Goal: Transaction & Acquisition: Purchase product/service

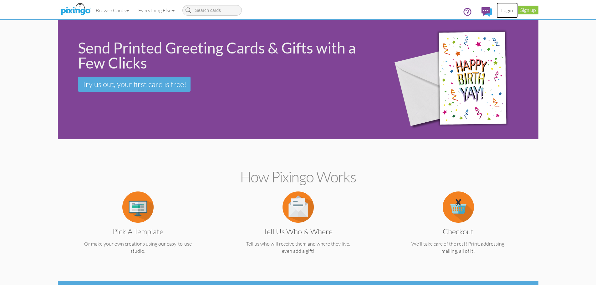
click at [507, 12] on link "Login" at bounding box center [507, 11] width 21 height 16
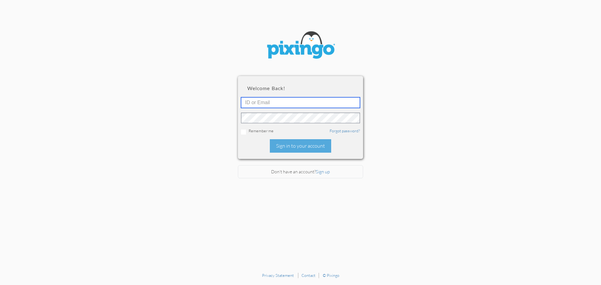
type input "[EMAIL_ADDRESS][DOMAIN_NAME]"
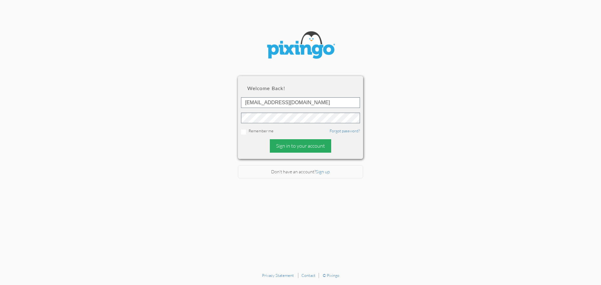
click at [305, 147] on div "Sign in to your account" at bounding box center [300, 145] width 61 height 13
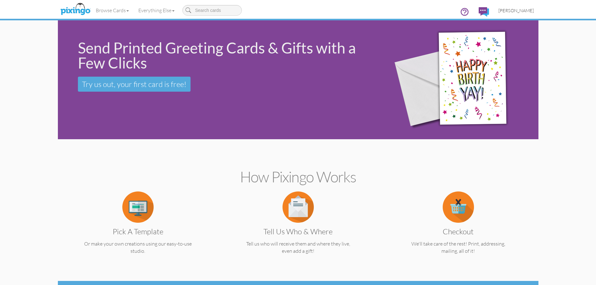
click at [528, 10] on span "[PERSON_NAME]" at bounding box center [516, 10] width 35 height 5
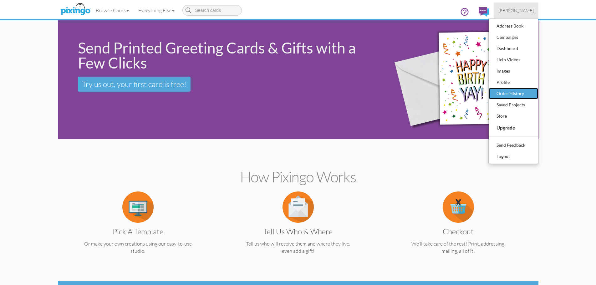
click at [517, 92] on div "Order History" at bounding box center [513, 93] width 37 height 9
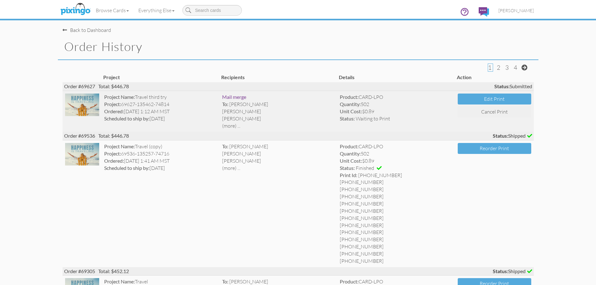
click at [89, 109] on img at bounding box center [82, 105] width 34 height 23
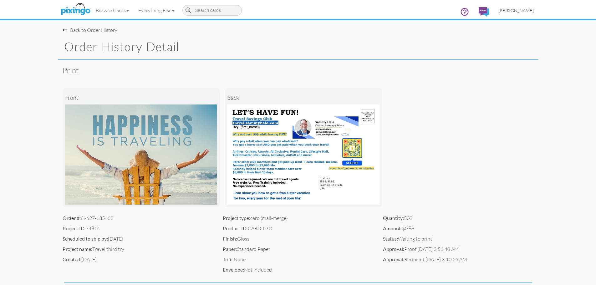
click at [522, 13] on link "[PERSON_NAME]" at bounding box center [516, 11] width 45 height 16
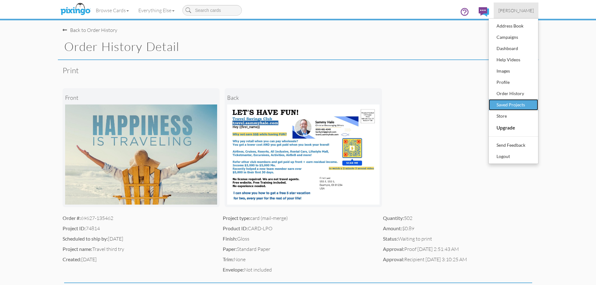
click at [514, 105] on div "Saved Projects" at bounding box center [513, 104] width 37 height 9
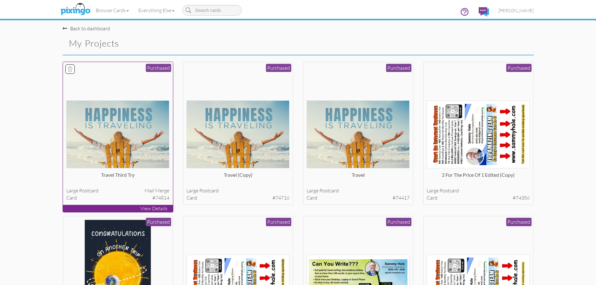
click at [110, 141] on img at bounding box center [117, 134] width 103 height 68
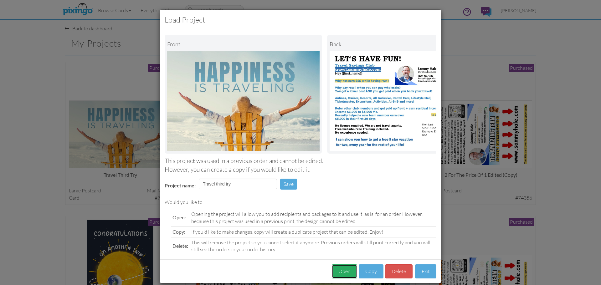
click at [343, 276] on button "Open" at bounding box center [344, 271] width 25 height 14
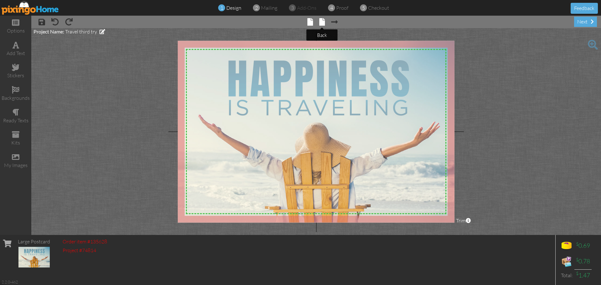
click at [323, 24] on span at bounding box center [322, 22] width 6 height 8
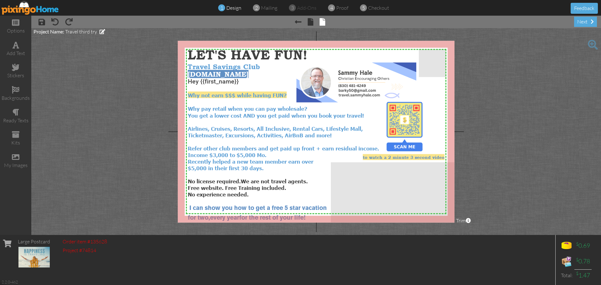
click at [26, 8] on img at bounding box center [31, 8] width 58 height 14
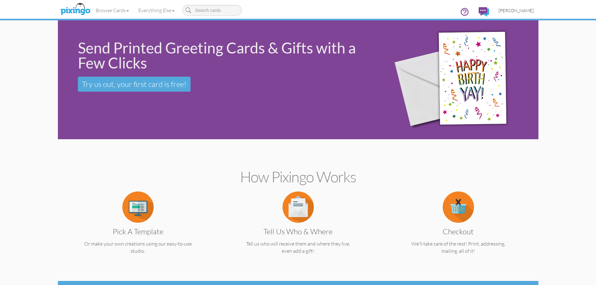
click at [519, 8] on span "[PERSON_NAME]" at bounding box center [516, 10] width 35 height 5
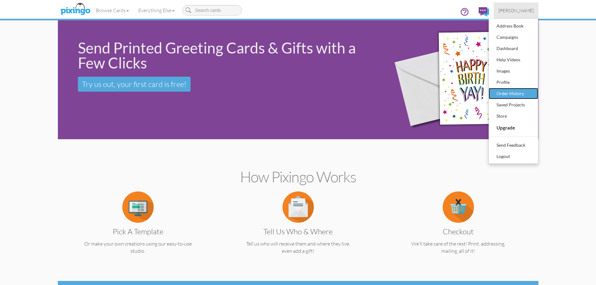
click at [504, 94] on div "Order History" at bounding box center [513, 93] width 37 height 9
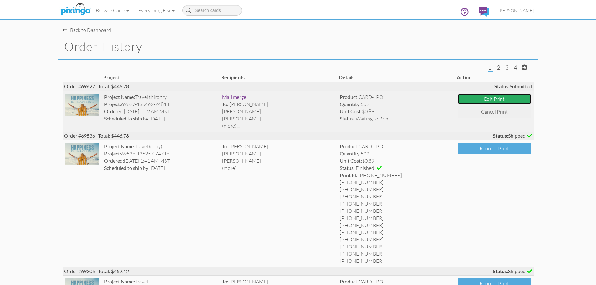
click at [492, 98] on button "Edit Print" at bounding box center [495, 99] width 74 height 11
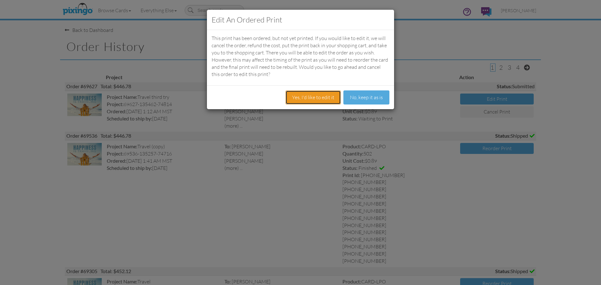
click at [310, 100] on button "Yes, I'd like to edit it" at bounding box center [312, 97] width 55 height 14
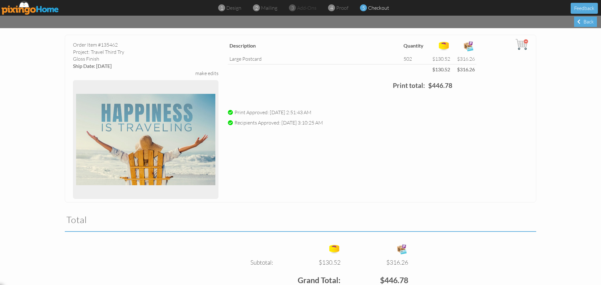
scroll to position [21, 0]
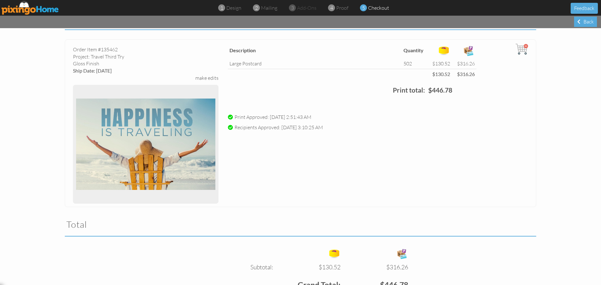
click at [228, 116] on span at bounding box center [230, 117] width 5 height 5
click at [228, 117] on span at bounding box center [230, 117] width 5 height 5
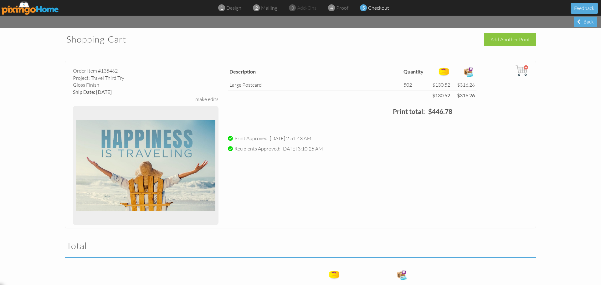
click at [519, 69] on img at bounding box center [521, 70] width 13 height 13
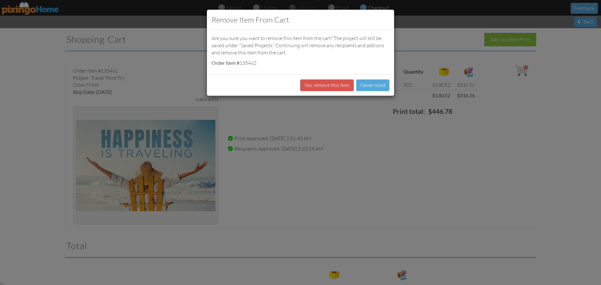
click at [519, 69] on div "Remove item from cart Are you sure you want to remove this item from the cart? …" at bounding box center [300, 142] width 601 height 285
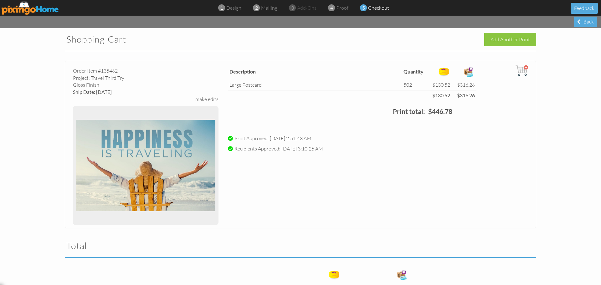
click at [198, 100] on div "make edits" at bounding box center [206, 99] width 23 height 7
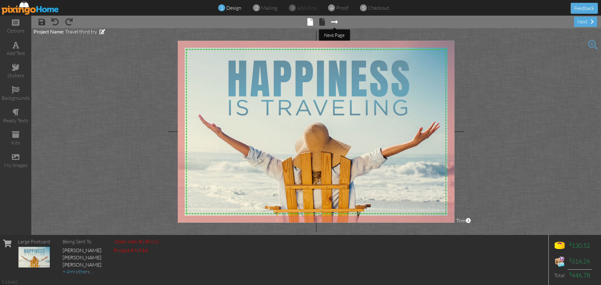
click at [335, 23] on span at bounding box center [334, 22] width 7 height 8
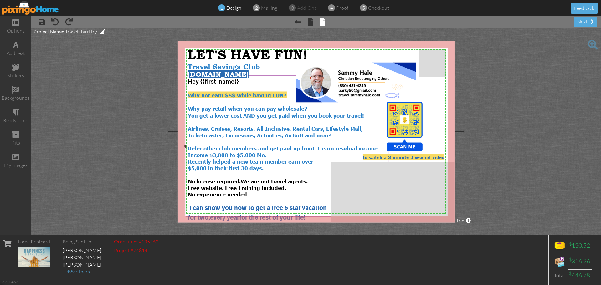
click at [264, 152] on span "Income $3,000 to $5,000 Mo." at bounding box center [227, 154] width 79 height 7
click at [258, 152] on span "Income $3,000 to $5,000 Mo." at bounding box center [227, 154] width 79 height 7
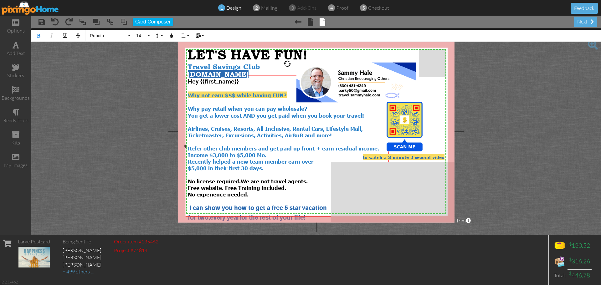
click at [258, 152] on span "Income $3,000 to $5,000 Mo." at bounding box center [227, 154] width 79 height 7
click at [264, 151] on span "Income $3,000 to $5,000 Mo." at bounding box center [227, 154] width 79 height 7
click at [267, 152] on div "Income $3,000 to $5,000 Mo." at bounding box center [287, 154] width 199 height 7
click at [272, 151] on span "Income $3,000 to $5,000 Month possible, no gaurant" at bounding box center [259, 154] width 142 height 7
click at [285, 152] on span "Income of thousands possible, no gaurant" at bounding box center [244, 154] width 112 height 7
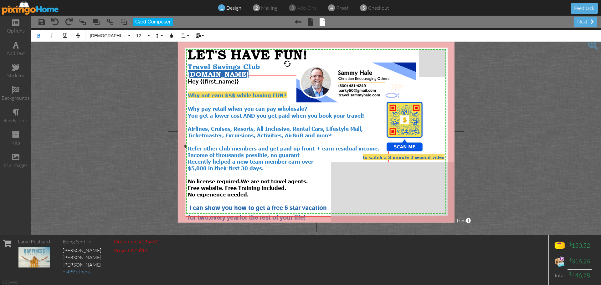
click at [303, 152] on div "Income of thousands possible, no guarant" at bounding box center [287, 154] width 199 height 7
click at [245, 152] on span "Income of thousands possible, no guarantee" at bounding box center [247, 154] width 118 height 7
click at [329, 152] on span "Income of thousands monthly possible, no guarantee" at bounding box center [258, 154] width 141 height 7
drag, startPoint x: 331, startPoint y: 151, endPoint x: 188, endPoint y: 151, distance: 142.7
click at [188, 151] on div "Income of thousands monthly possible, no guarantee" at bounding box center [287, 154] width 199 height 7
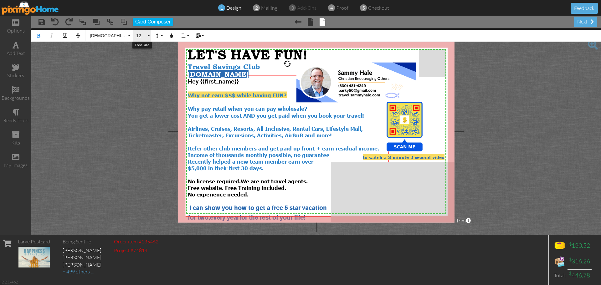
click at [147, 35] on button "12" at bounding box center [142, 36] width 18 height 12
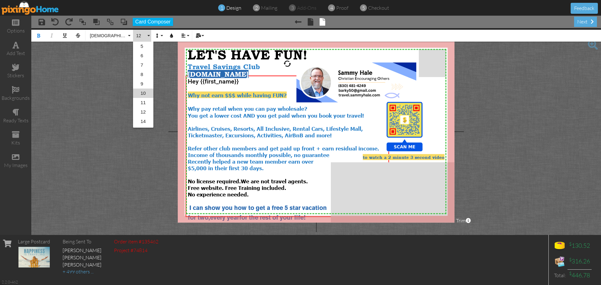
click at [143, 94] on link "10" at bounding box center [143, 93] width 20 height 9
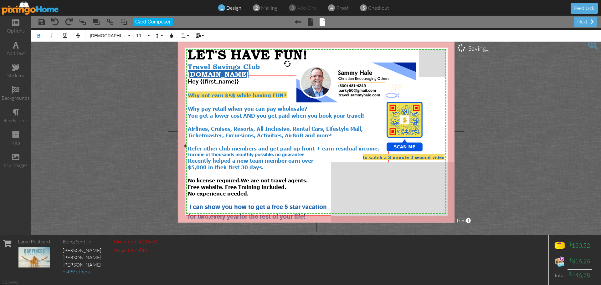
click at [309, 151] on div "Income of thousands monthly possible, no guarantee" at bounding box center [287, 154] width 199 height 6
drag, startPoint x: 327, startPoint y: 151, endPoint x: 187, endPoint y: 150, distance: 139.6
click at [188, 151] on div "Income of thousands monthly possible, no guarantee implied" at bounding box center [287, 154] width 199 height 6
click at [148, 37] on button "10" at bounding box center [142, 36] width 18 height 12
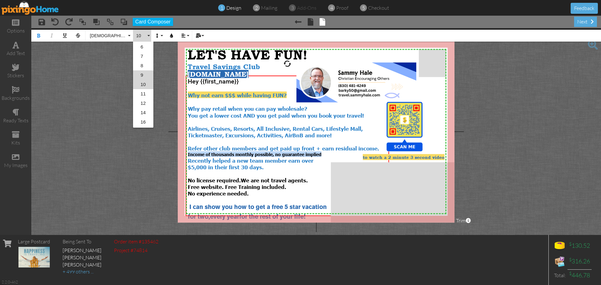
click at [141, 75] on link "9" at bounding box center [143, 74] width 20 height 9
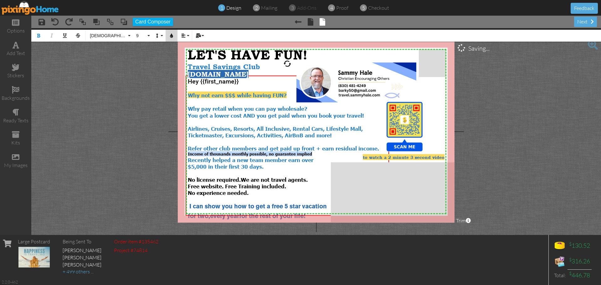
click at [170, 35] on icon "button" at bounding box center [171, 35] width 4 height 4
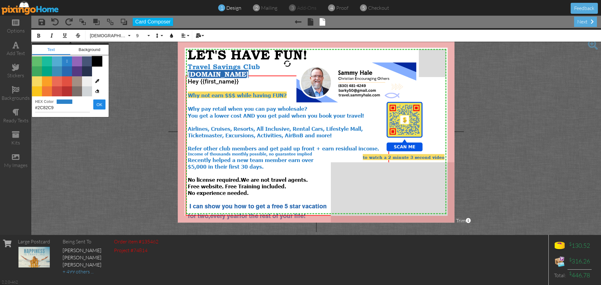
click at [98, 63] on span "Color #000000" at bounding box center [97, 61] width 10 height 10
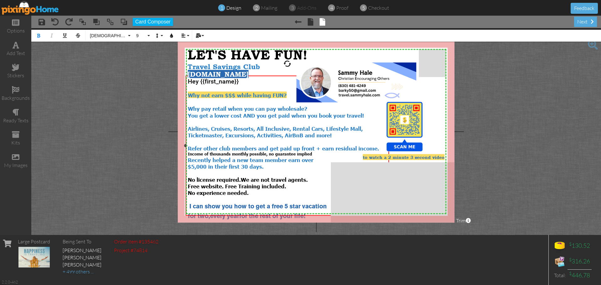
click at [312, 151] on div "Income of thousands monthly possible, no guarantee implied" at bounding box center [287, 153] width 199 height 5
click at [210, 151] on span "Income of thousands monthly possible, no guarantee implied" at bounding box center [250, 153] width 124 height 5
click at [292, 151] on div "Thousands monthly possible, no guarantee implied" at bounding box center [287, 153] width 199 height 5
click at [356, 146] on span "You get a lower cost AND you get paid when you book your travel! Airlines, Crui…" at bounding box center [283, 131] width 191 height 39
click at [363, 146] on span "You get a lower cost AND you get paid when you book your travel! Airlines, Crui…" at bounding box center [277, 131] width 178 height 39
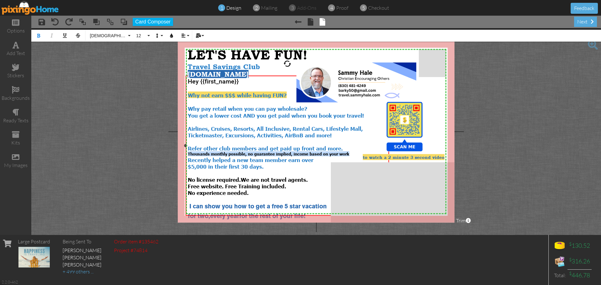
drag, startPoint x: 346, startPoint y: 151, endPoint x: 188, endPoint y: 151, distance: 158.0
click at [188, 151] on div "Thousands monthly possible, no guarantee implied, income based on your work" at bounding box center [287, 153] width 199 height 5
click at [244, 151] on span "Your income is based on you work and there are no guarantees implied" at bounding box center [260, 153] width 144 height 5
click at [263, 151] on span "Your income is based on the work and there are no guarantees implied" at bounding box center [260, 153] width 144 height 5
click at [199, 151] on span "Your income is based on the work of you and your team there are no guarantees i…" at bounding box center [277, 153] width 179 height 5
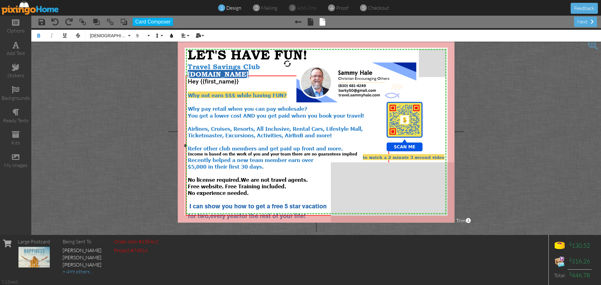
click at [355, 151] on div "Income is based on the work of you and your team there are no guarantees implied" at bounding box center [287, 153] width 199 height 5
click at [289, 152] on span "Income is based on the work of you and your team there are no guarantees implie…" at bounding box center [273, 153] width 171 height 5
click at [310, 151] on span "Income is based on the work of you and your team, there are no guarantees impli…" at bounding box center [274, 153] width 172 height 5
click at [319, 152] on span "Income is based on the work of you and your team, no guarantees implied." at bounding box center [264, 153] width 152 height 5
drag, startPoint x: 345, startPoint y: 151, endPoint x: 188, endPoint y: 150, distance: 156.2
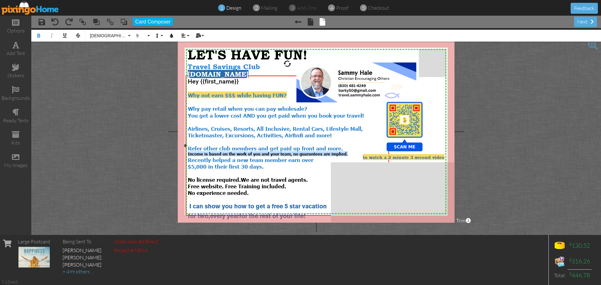
click at [188, 151] on div "Income is based on the work of you and your team, no guarantees are implied." at bounding box center [287, 153] width 199 height 5
click at [147, 36] on button "9" at bounding box center [142, 36] width 18 height 12
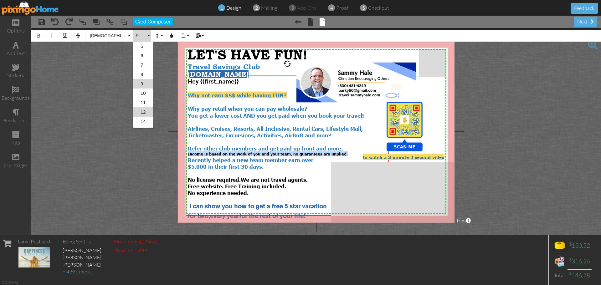
click at [143, 111] on link "12" at bounding box center [143, 111] width 20 height 9
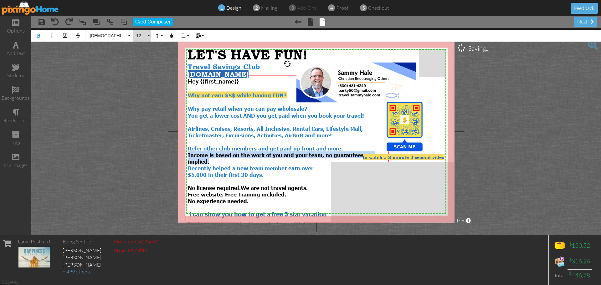
click at [147, 35] on button "12" at bounding box center [142, 36] width 18 height 12
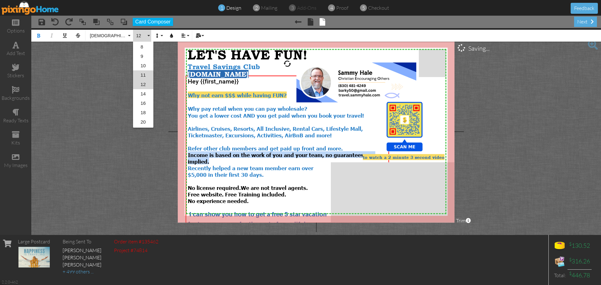
click at [142, 75] on link "11" at bounding box center [143, 74] width 20 height 9
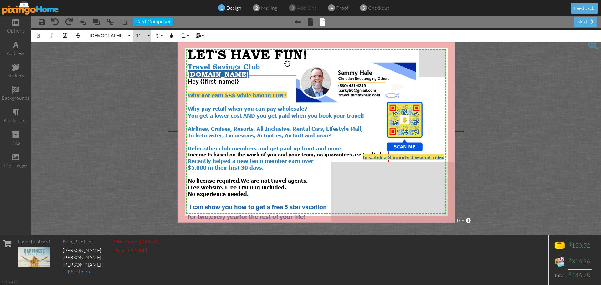
click at [149, 36] on button "11" at bounding box center [142, 36] width 18 height 12
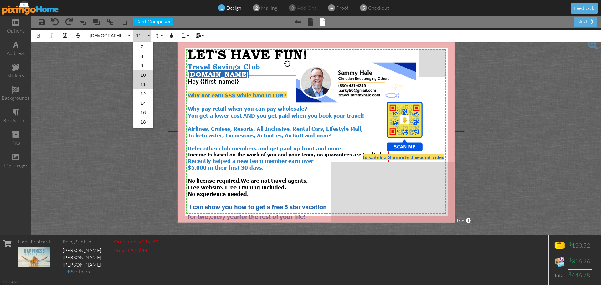
click at [141, 74] on link "10" at bounding box center [143, 74] width 20 height 9
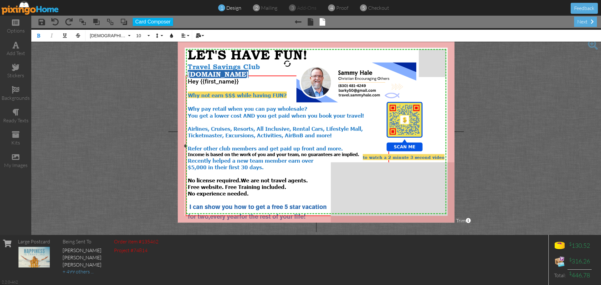
click at [269, 164] on div "$5,000 in their first 30 days." at bounding box center [287, 167] width 199 height 7
click at [193, 164] on span "$5,000 in their first 30 days." at bounding box center [226, 167] width 76 height 7
click at [202, 164] on span "$4,000 in their first 30 days." at bounding box center [226, 167] width 76 height 7
click at [272, 164] on div "$4,990 in their first 30 days." at bounding box center [287, 167] width 199 height 7
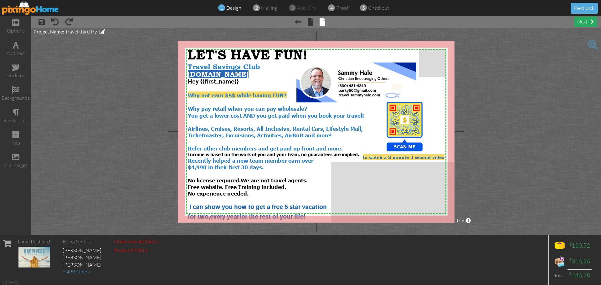
click at [582, 24] on div "next" at bounding box center [585, 22] width 23 height 10
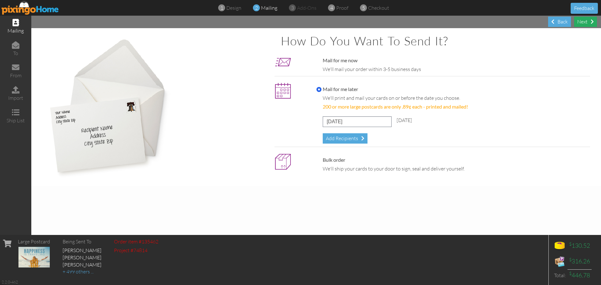
click at [583, 25] on div "Next" at bounding box center [585, 22] width 23 height 10
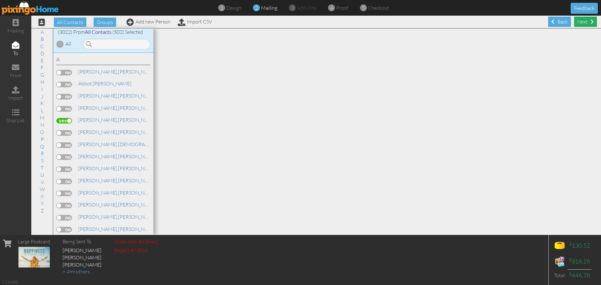
click at [574, 24] on div "Next" at bounding box center [585, 22] width 23 height 10
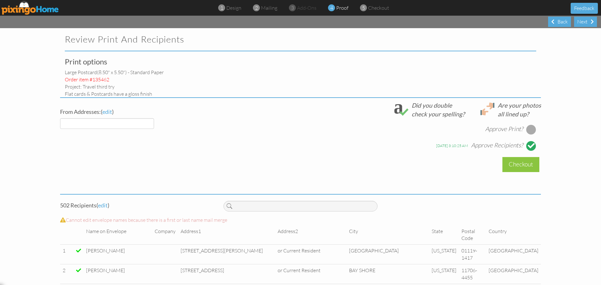
select select "object:15787"
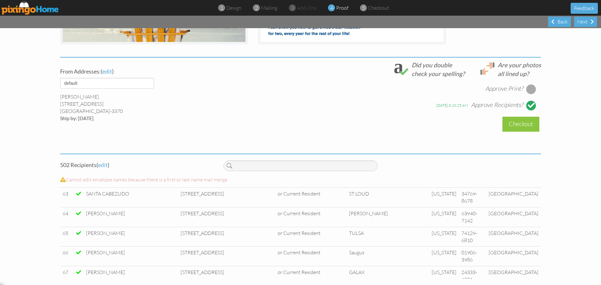
scroll to position [1201, 0]
click at [556, 22] on div "Back" at bounding box center [559, 22] width 23 height 10
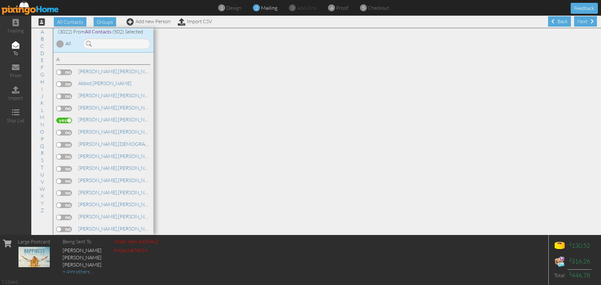
scroll to position [0, 0]
click at [100, 22] on span "Groups" at bounding box center [105, 21] width 23 height 9
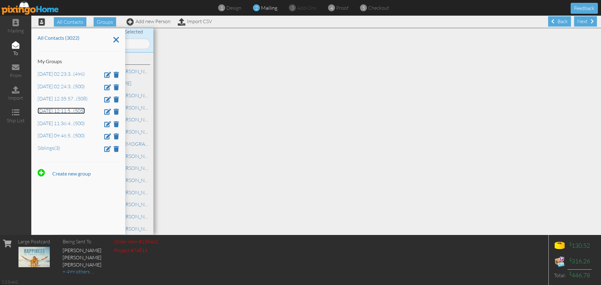
click at [61, 113] on link "[DATE] 12:11:5 ... (505)" at bounding box center [61, 111] width 47 height 6
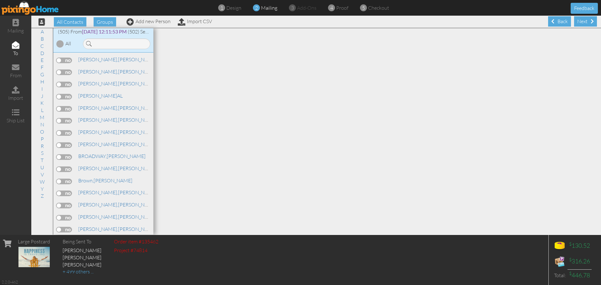
scroll to position [439, 0]
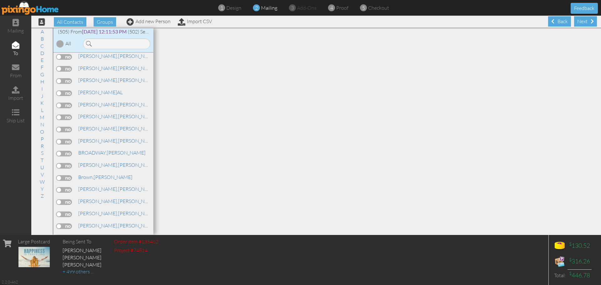
click at [60, 45] on div at bounding box center [60, 44] width 8 height 8
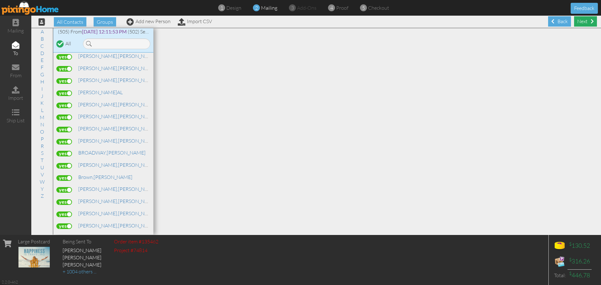
click at [577, 24] on div "Next" at bounding box center [585, 21] width 23 height 10
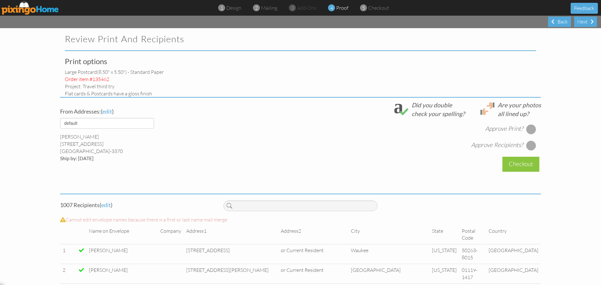
select select "object:26037"
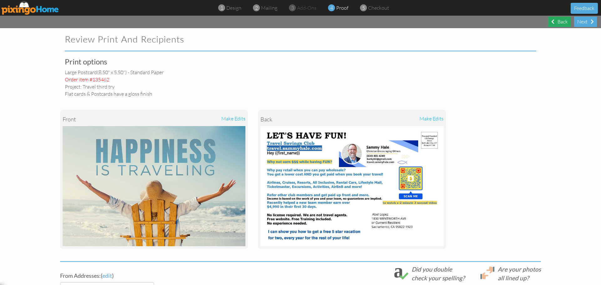
click at [555, 22] on div "Back" at bounding box center [559, 22] width 23 height 10
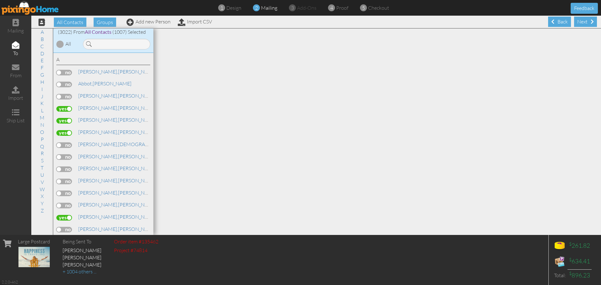
click at [141, 32] on span "(1007) Selected" at bounding box center [128, 32] width 33 height 6
click at [122, 34] on span "(1007) Selected" at bounding box center [128, 32] width 33 height 6
click at [105, 24] on span "Groups" at bounding box center [105, 22] width 23 height 9
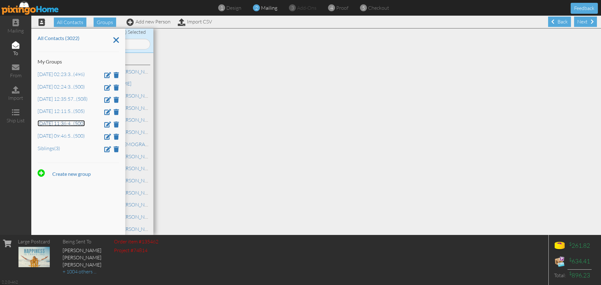
click at [69, 124] on link "[DATE] 11:36:4 ... (500)" at bounding box center [61, 123] width 47 height 6
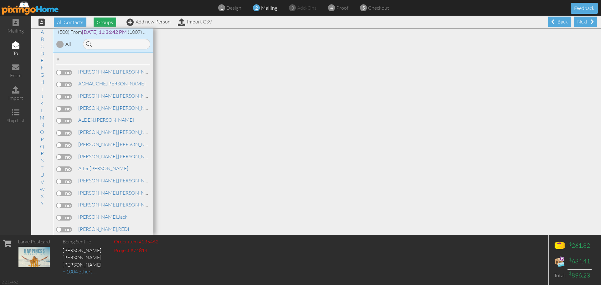
click at [109, 24] on span "Groups" at bounding box center [105, 22] width 23 height 9
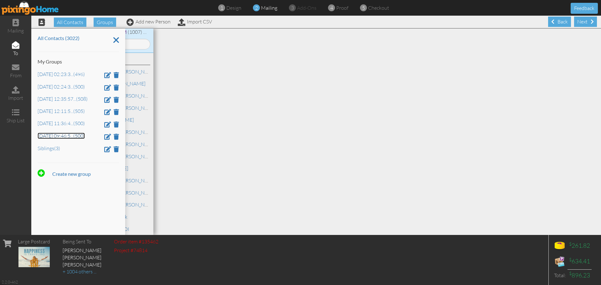
click at [52, 136] on link "[DATE] 09:46:5 ... (500)" at bounding box center [61, 136] width 47 height 6
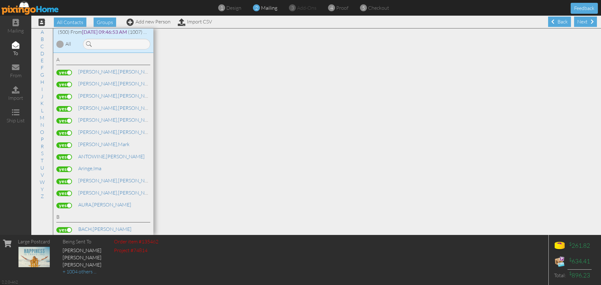
click at [60, 45] on div at bounding box center [60, 44] width 8 height 8
click at [61, 45] on div at bounding box center [60, 43] width 5 height 5
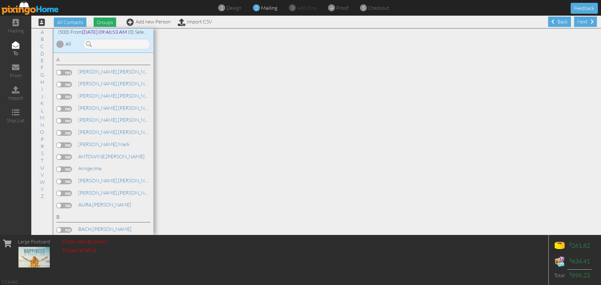
click at [107, 23] on span "Groups" at bounding box center [105, 22] width 23 height 9
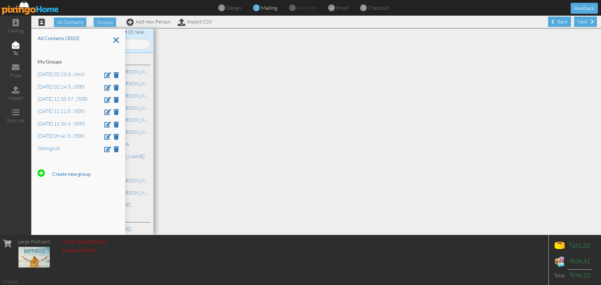
click at [223, 91] on div at bounding box center [377, 131] width 448 height 207
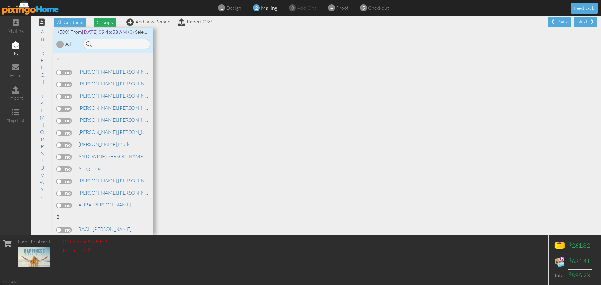
click at [107, 22] on span "Groups" at bounding box center [105, 22] width 23 height 9
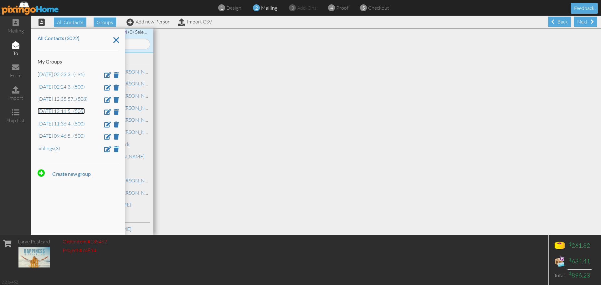
click at [58, 110] on link "[DATE] 12:11:5 ... (505)" at bounding box center [61, 111] width 47 height 6
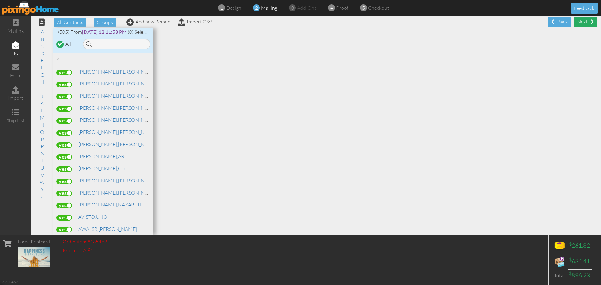
click at [574, 24] on div "Next" at bounding box center [585, 22] width 23 height 10
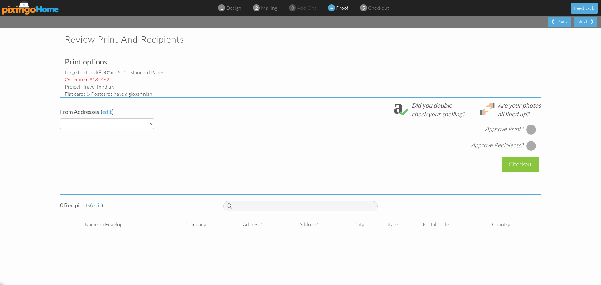
select select "object:34366"
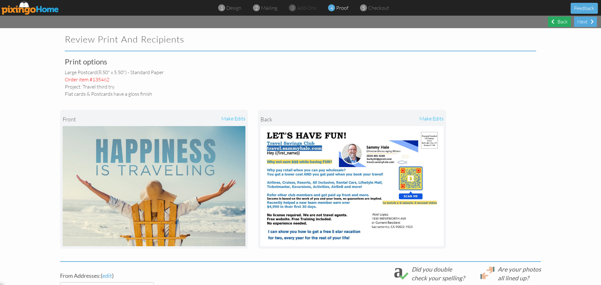
click at [556, 22] on div "Back" at bounding box center [559, 22] width 23 height 10
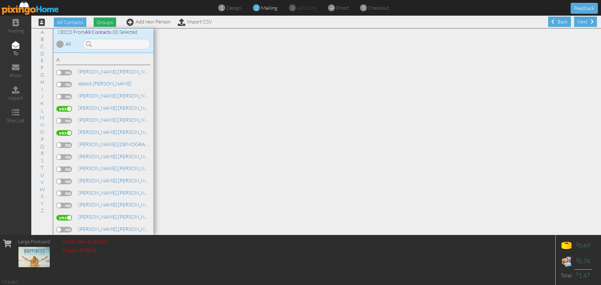
click at [107, 23] on span "Groups" at bounding box center [105, 22] width 23 height 9
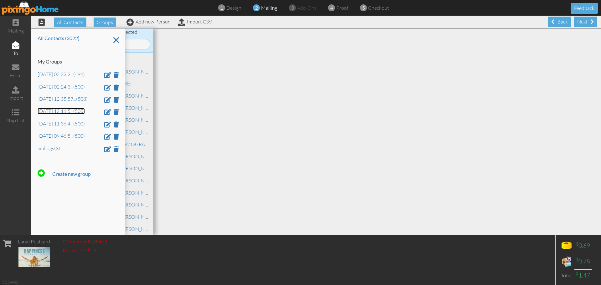
click at [62, 110] on link "[DATE] 12:11:5 ... (505)" at bounding box center [61, 111] width 47 height 6
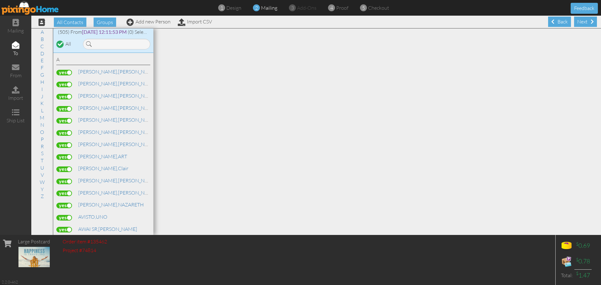
click at [60, 43] on div at bounding box center [60, 43] width 5 height 5
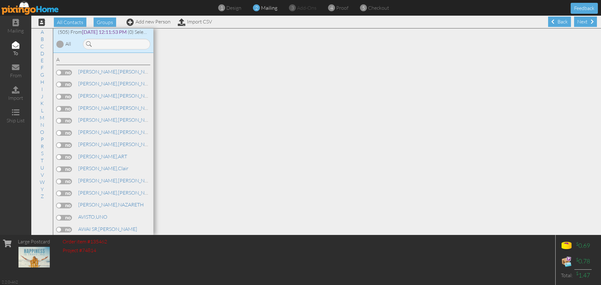
click at [60, 43] on div at bounding box center [60, 44] width 8 height 8
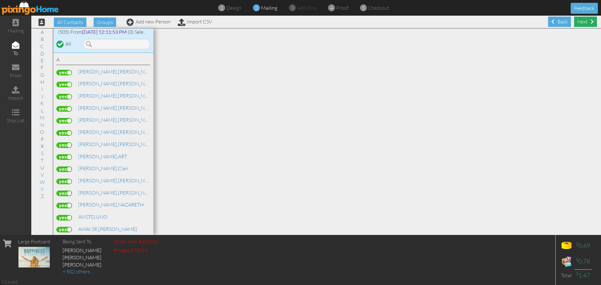
click at [577, 21] on div "Next" at bounding box center [585, 22] width 23 height 10
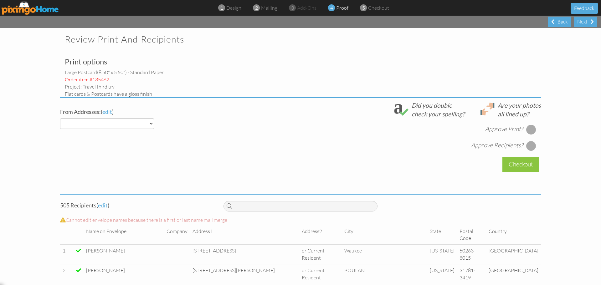
select select "object:42606"
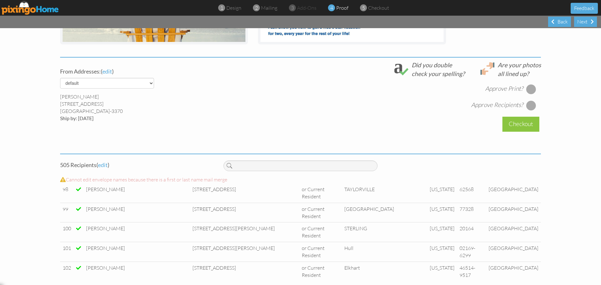
scroll to position [1904, 0]
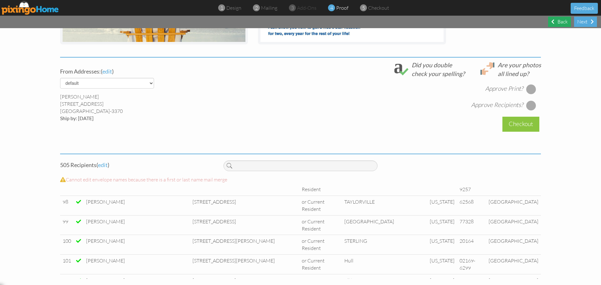
click at [557, 24] on div "Back" at bounding box center [559, 22] width 23 height 10
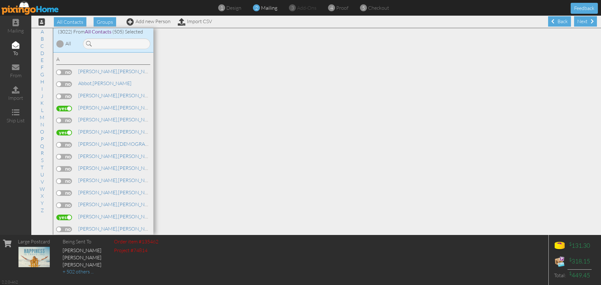
scroll to position [0, 0]
click at [43, 76] on link "G" at bounding box center [42, 75] width 10 height 8
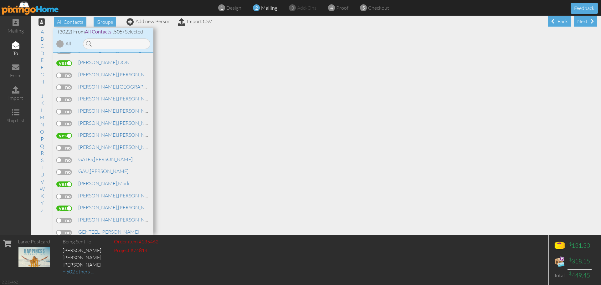
scroll to position [11382, 0]
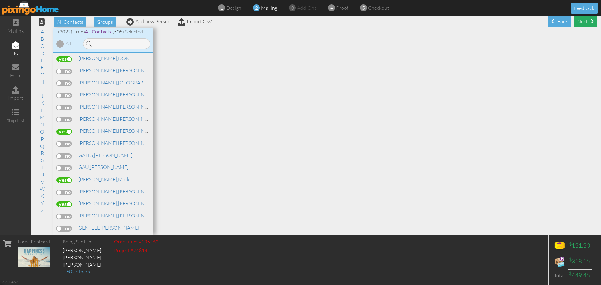
click at [578, 21] on div "Next" at bounding box center [585, 21] width 23 height 10
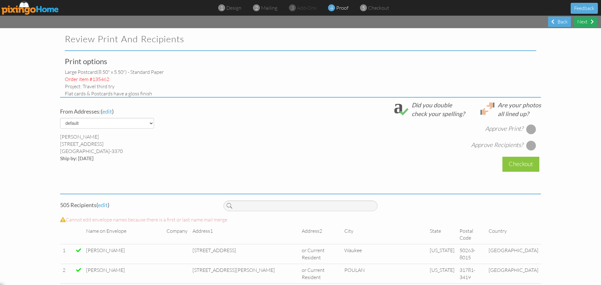
select select "object:50807"
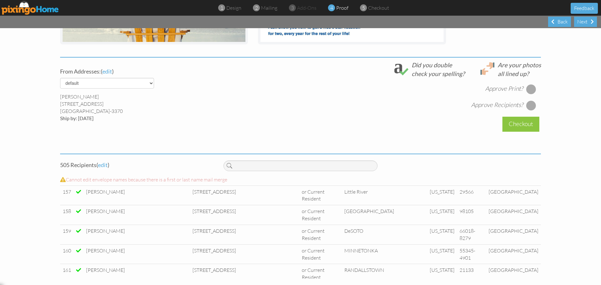
scroll to position [3084, 0]
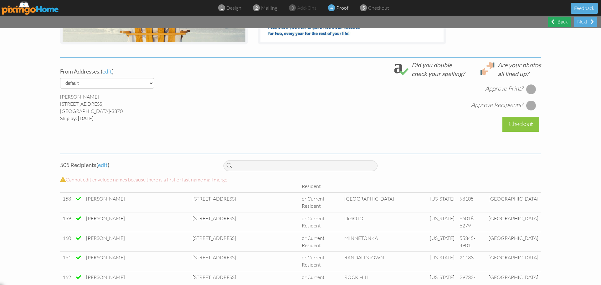
click at [561, 24] on div "Back" at bounding box center [559, 22] width 23 height 10
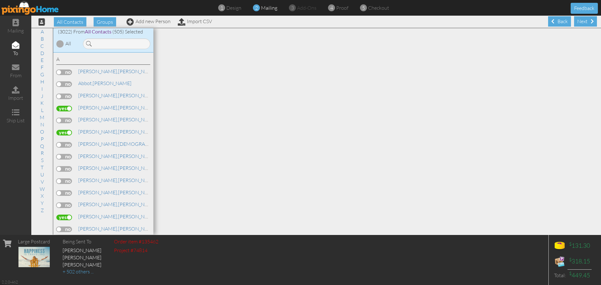
scroll to position [0, 0]
click at [107, 23] on span "Groups" at bounding box center [105, 21] width 23 height 9
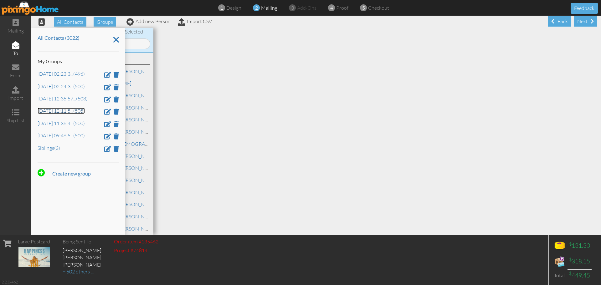
click at [60, 110] on link "[DATE] 12:11:5 ... (505)" at bounding box center [61, 111] width 47 height 6
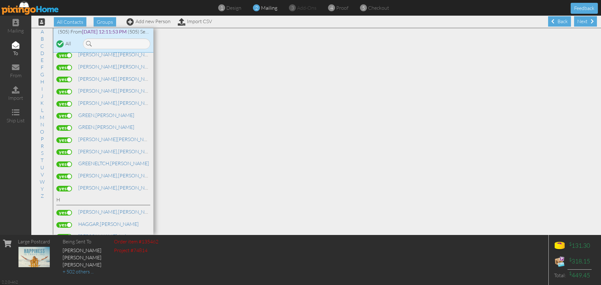
scroll to position [1870, 0]
click at [59, 42] on div at bounding box center [60, 43] width 5 height 5
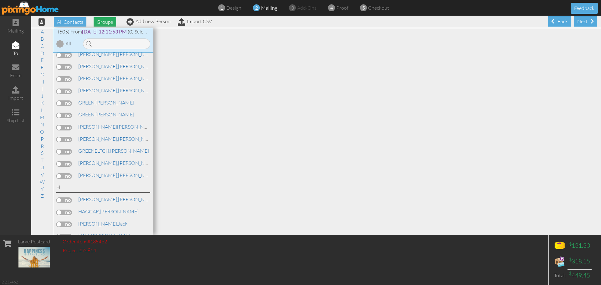
click at [105, 23] on span "Groups" at bounding box center [105, 21] width 23 height 9
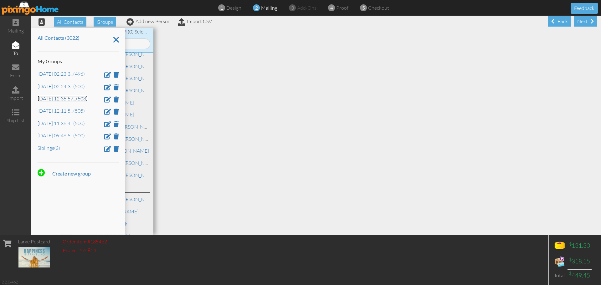
click at [63, 98] on link "Aug 8, 12:35:57 ... (508)" at bounding box center [63, 98] width 50 height 6
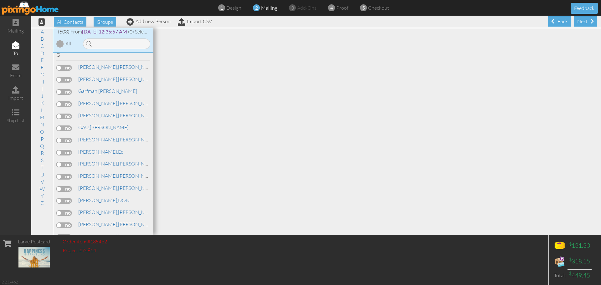
scroll to position [1923, 0]
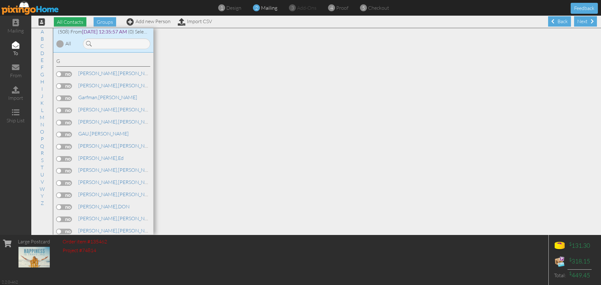
click at [79, 20] on span "All Contacts" at bounding box center [70, 21] width 33 height 9
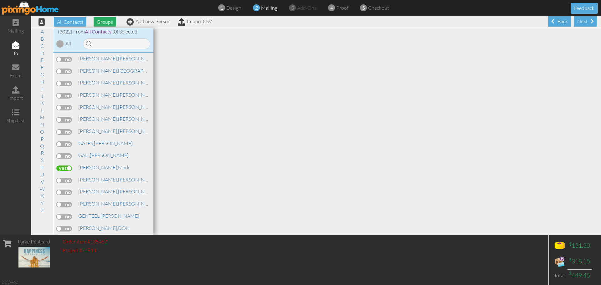
click at [106, 23] on span "Groups" at bounding box center [105, 21] width 23 height 9
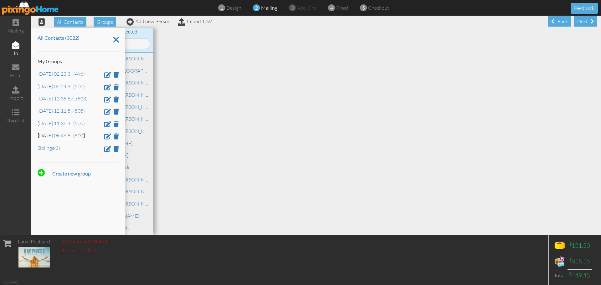
click at [65, 136] on link "[DATE] 09:46:5 ... (500)" at bounding box center [61, 135] width 47 height 6
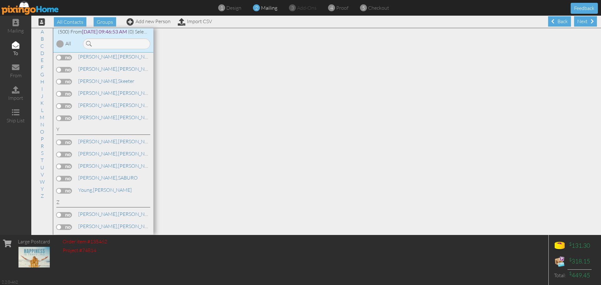
scroll to position [1998, 0]
click at [103, 23] on span "Groups" at bounding box center [105, 21] width 23 height 9
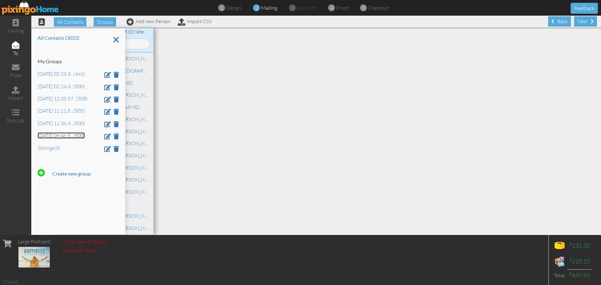
click at [55, 135] on link "[DATE] 09:46:5 ... (500)" at bounding box center [61, 135] width 47 height 6
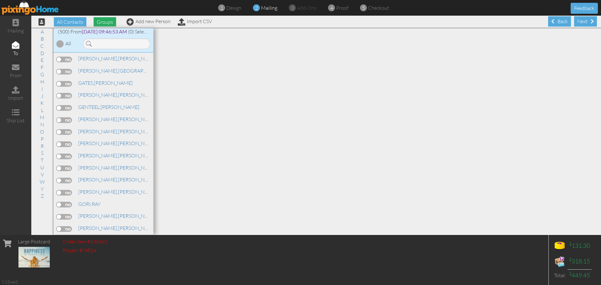
click at [104, 25] on span "Groups" at bounding box center [105, 21] width 23 height 9
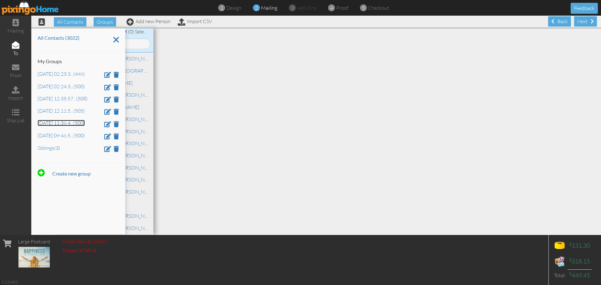
click at [56, 124] on link "[DATE] 11:36:4 ... (500)" at bounding box center [61, 123] width 47 height 6
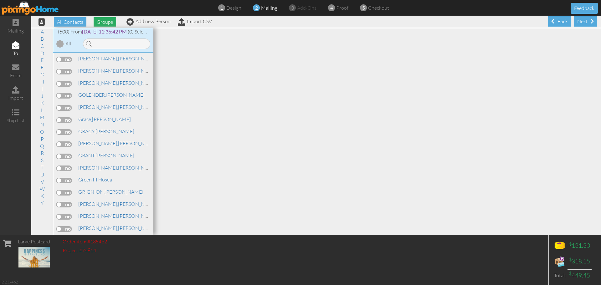
click at [107, 24] on span "Groups" at bounding box center [105, 21] width 23 height 9
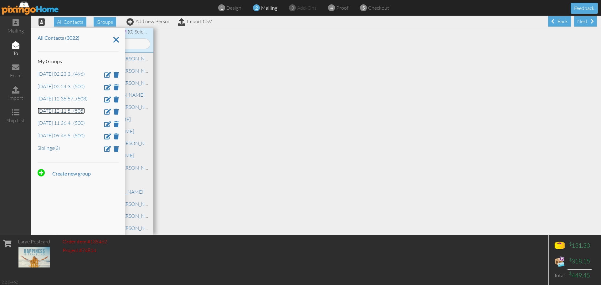
click at [61, 112] on link "[DATE] 12:11:5 ... (505)" at bounding box center [61, 111] width 47 height 6
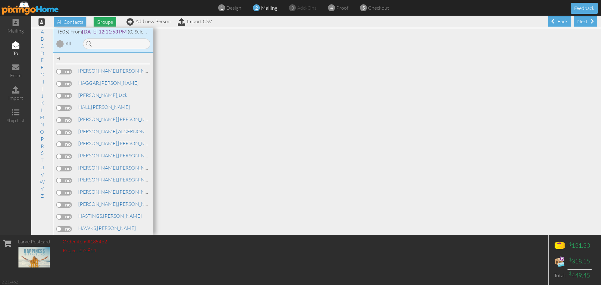
click at [104, 23] on span "Groups" at bounding box center [105, 21] width 23 height 9
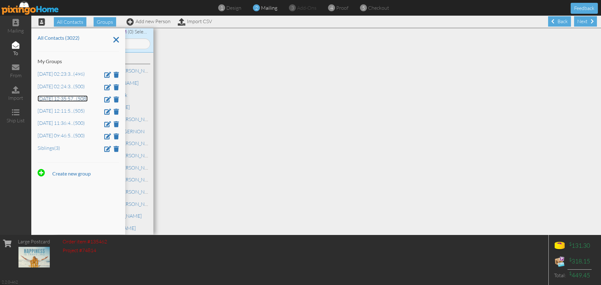
click at [66, 98] on link "Aug 8, 12:35:57 ... (508)" at bounding box center [63, 98] width 50 height 6
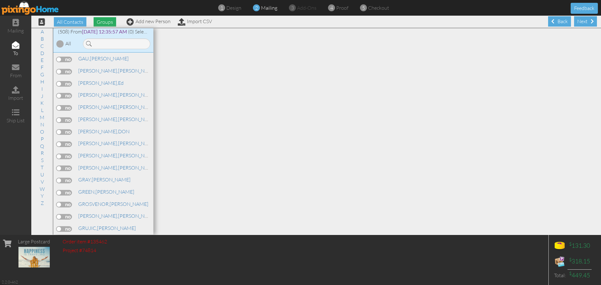
click at [107, 22] on span "Groups" at bounding box center [105, 21] width 23 height 9
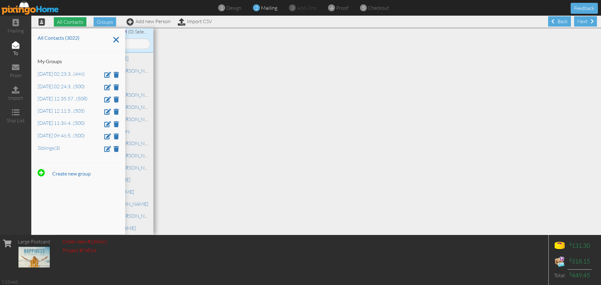
click at [76, 24] on span "All Contacts" at bounding box center [70, 21] width 33 height 9
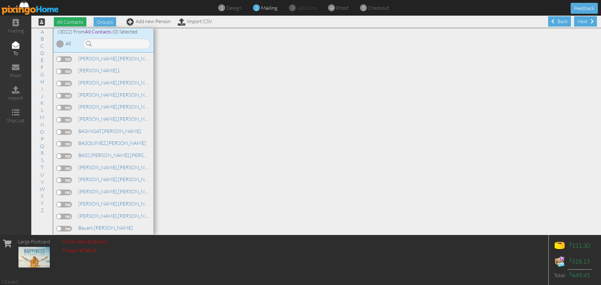
scroll to position [11490, 0]
click at [71, 71] on label at bounding box center [64, 72] width 16 height 6
click at [0, 0] on input "checkbox" at bounding box center [0, 0] width 0 height 0
click at [106, 23] on span "Groups" at bounding box center [105, 21] width 23 height 9
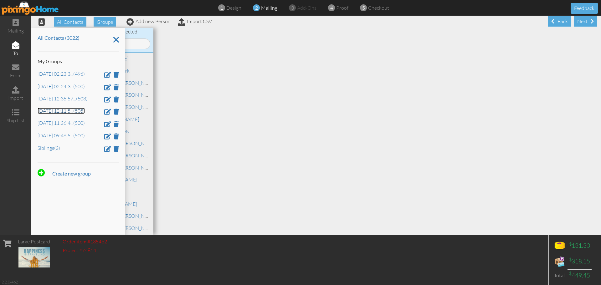
click at [60, 112] on link "[DATE] 12:11:5 ... (505)" at bounding box center [61, 111] width 47 height 6
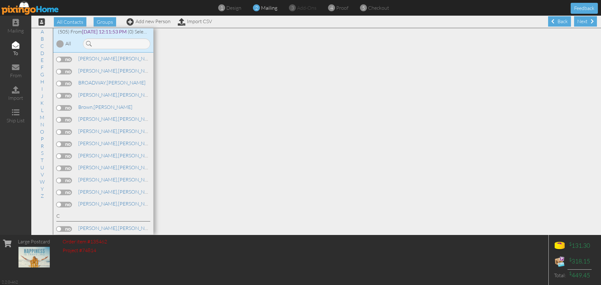
scroll to position [514, 0]
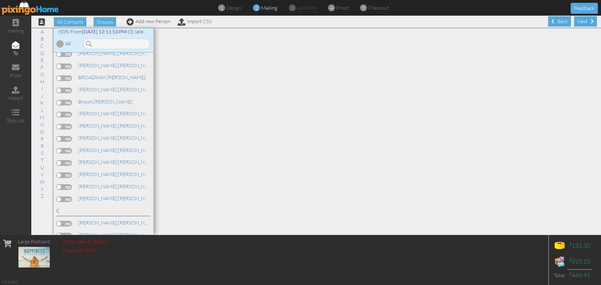
click at [59, 45] on div at bounding box center [60, 44] width 8 height 8
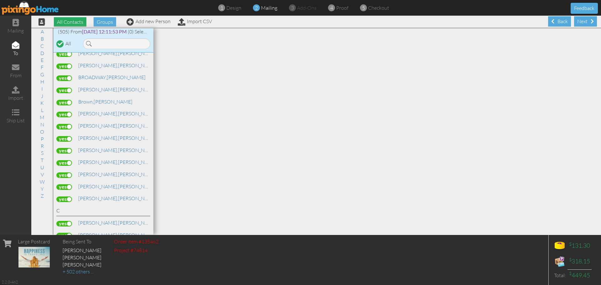
click at [72, 23] on span "All Contacts" at bounding box center [70, 21] width 33 height 9
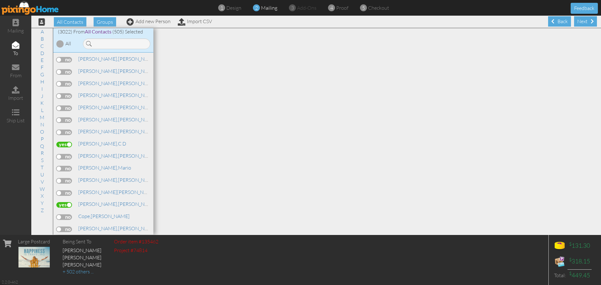
scroll to position [6353, 0]
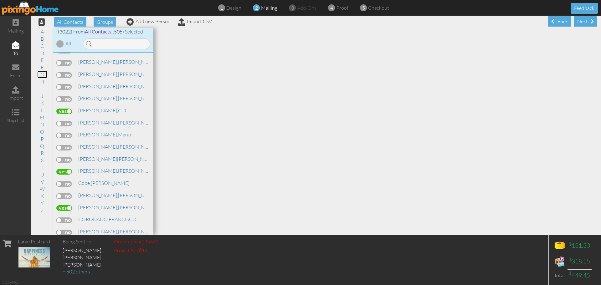
click at [43, 74] on link "G" at bounding box center [42, 75] width 10 height 8
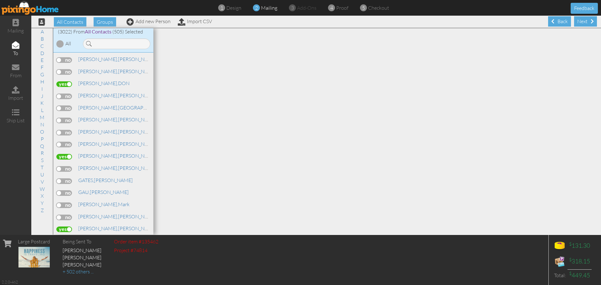
click at [59, 204] on label at bounding box center [64, 205] width 16 height 6
click at [0, 0] on input "checkbox" at bounding box center [0, 0] width 0 height 0
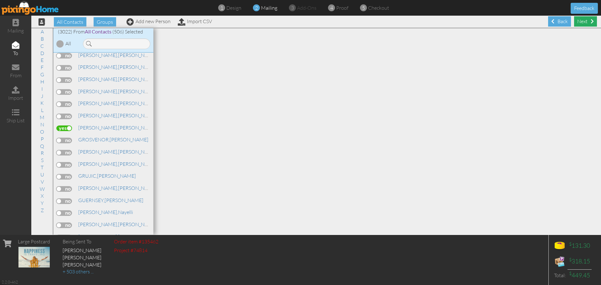
click at [579, 22] on div "Next" at bounding box center [585, 21] width 23 height 10
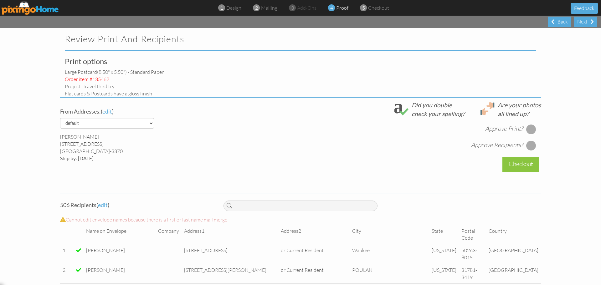
select select "object:78608"
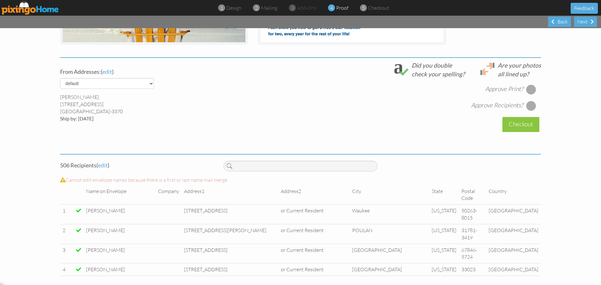
scroll to position [204, 0]
click at [559, 21] on div "Back" at bounding box center [559, 22] width 23 height 10
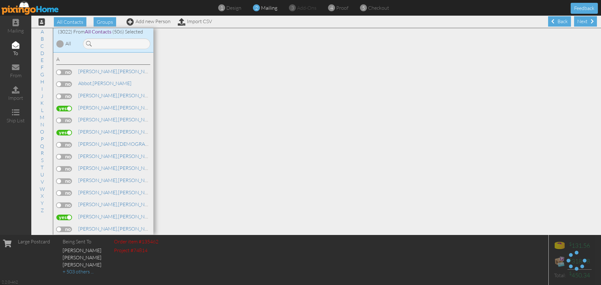
scroll to position [0, 0]
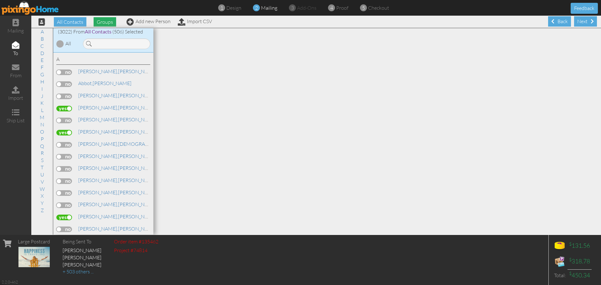
click at [109, 23] on span "Groups" at bounding box center [105, 21] width 23 height 9
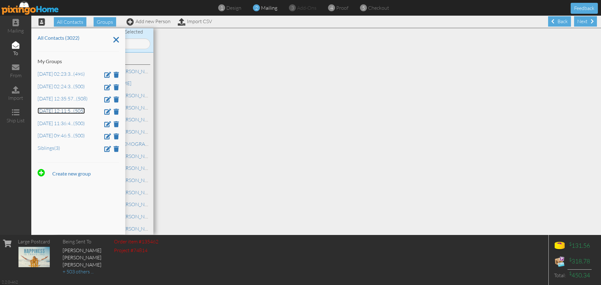
click at [62, 111] on link "[DATE] 12:11:5 ... (505)" at bounding box center [61, 111] width 47 height 6
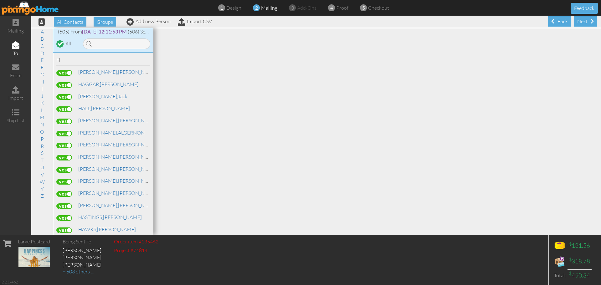
scroll to position [1993, 0]
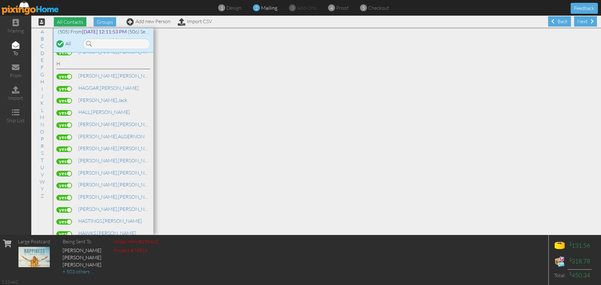
click at [74, 20] on span "All Contacts" at bounding box center [70, 21] width 33 height 9
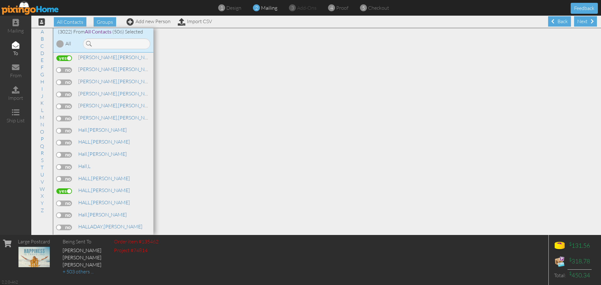
scroll to position [13295, 0]
click at [70, 71] on label at bounding box center [64, 71] width 16 height 6
click at [0, 0] on input "checkbox" at bounding box center [0, 0] width 0 height 0
click at [69, 83] on label at bounding box center [64, 83] width 16 height 6
click at [0, 0] on input "checkbox" at bounding box center [0, 0] width 0 height 0
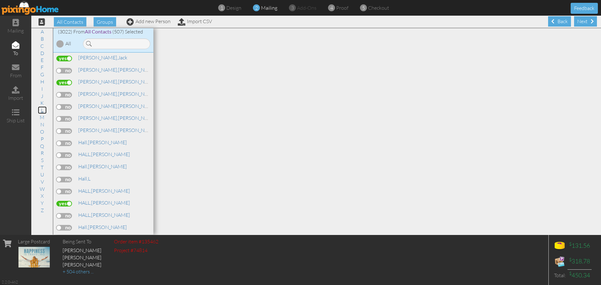
click at [41, 112] on link "L" at bounding box center [42, 110] width 9 height 8
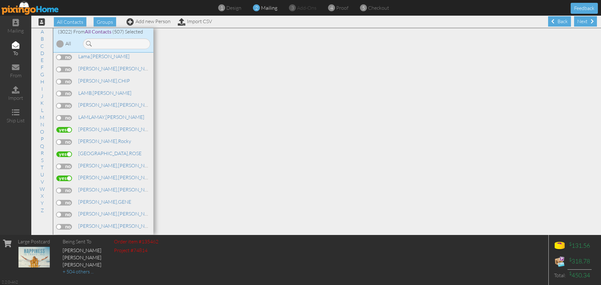
scroll to position [18264, 0]
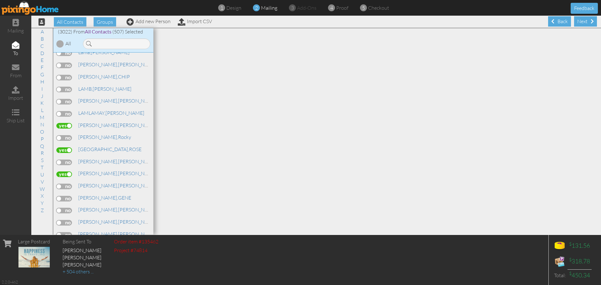
click at [69, 173] on label at bounding box center [64, 174] width 16 height 6
click at [0, 0] on input "checkbox" at bounding box center [0, 0] width 0 height 0
click at [64, 162] on label at bounding box center [64, 163] width 16 height 6
click at [0, 0] on input "checkbox" at bounding box center [0, 0] width 0 height 0
click at [578, 24] on div "Next" at bounding box center [585, 21] width 23 height 10
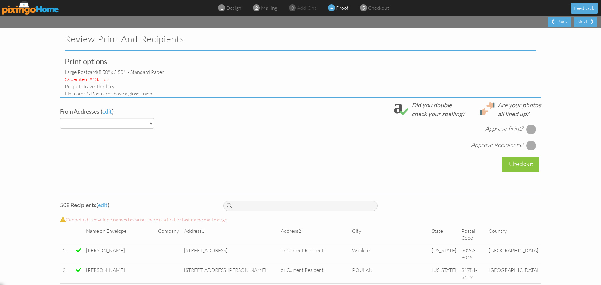
select select "object:91940"
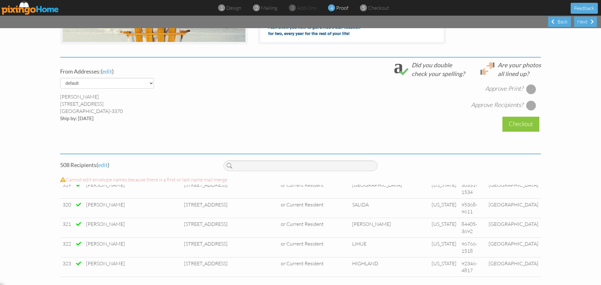
scroll to position [5658, 0]
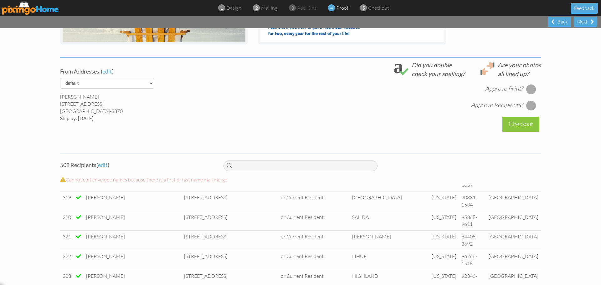
click at [529, 88] on div at bounding box center [531, 89] width 10 height 10
click at [529, 103] on div at bounding box center [531, 105] width 10 height 10
click at [513, 128] on div "Checkout" at bounding box center [520, 124] width 37 height 15
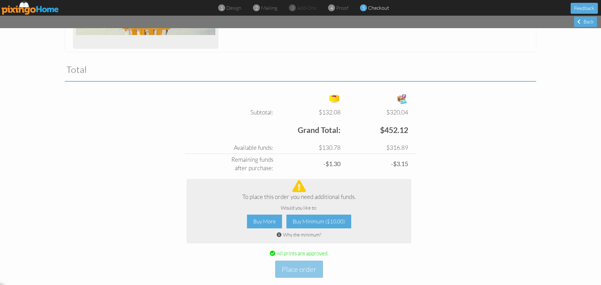
scroll to position [186, 0]
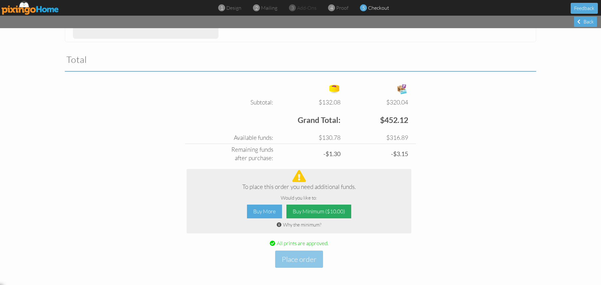
click at [331, 213] on div "Buy Minimum ($10.00)" at bounding box center [318, 212] width 65 height 14
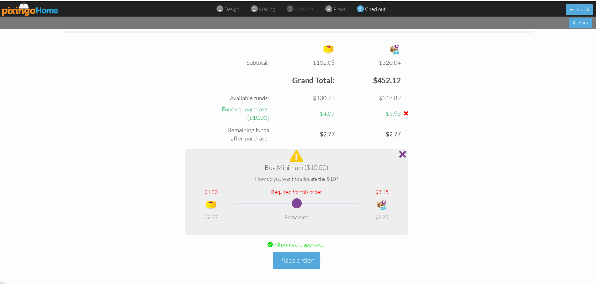
scroll to position [228, 0]
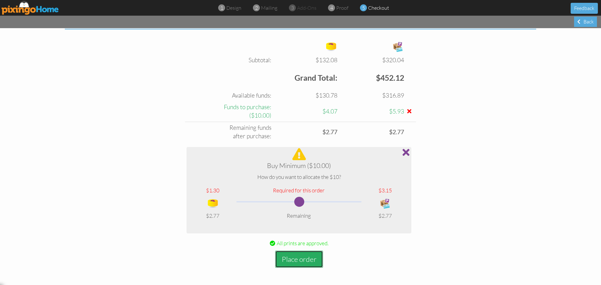
click at [308, 259] on button "Place order" at bounding box center [299, 259] width 48 height 17
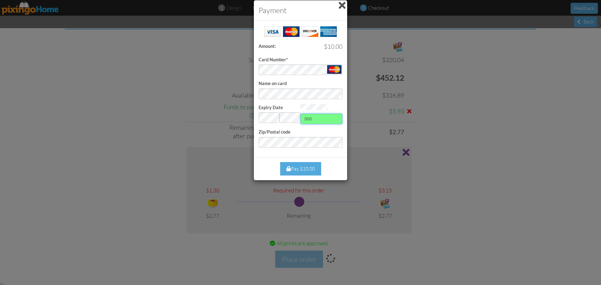
click at [323, 120] on input "000" at bounding box center [321, 119] width 42 height 11
type input "559"
click at [302, 169] on div "Pay $10.00" at bounding box center [300, 168] width 41 height 13
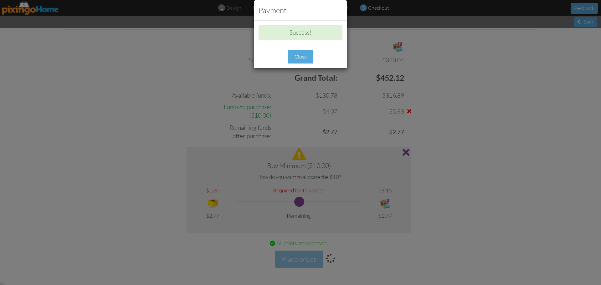
click at [303, 59] on div "Close" at bounding box center [300, 56] width 25 height 13
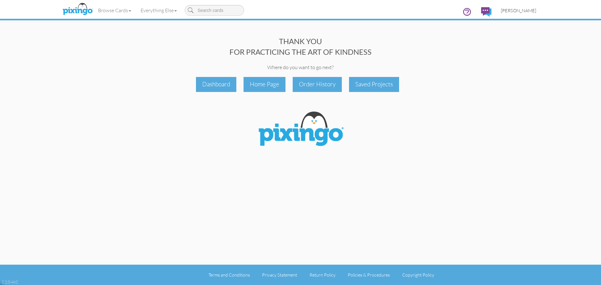
click at [519, 11] on span "[PERSON_NAME]" at bounding box center [518, 10] width 35 height 5
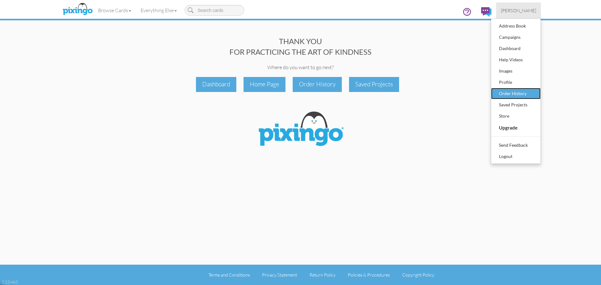
click at [524, 93] on div "Order History" at bounding box center [515, 93] width 37 height 9
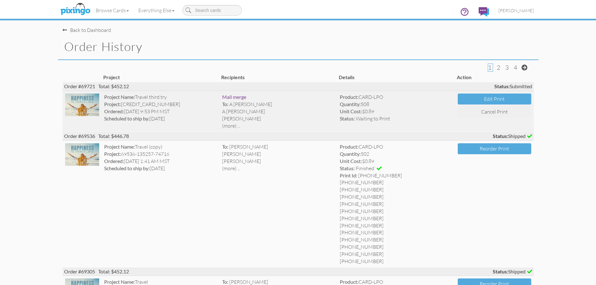
click at [90, 109] on img at bounding box center [82, 105] width 34 height 23
